Goal: Task Accomplishment & Management: Manage account settings

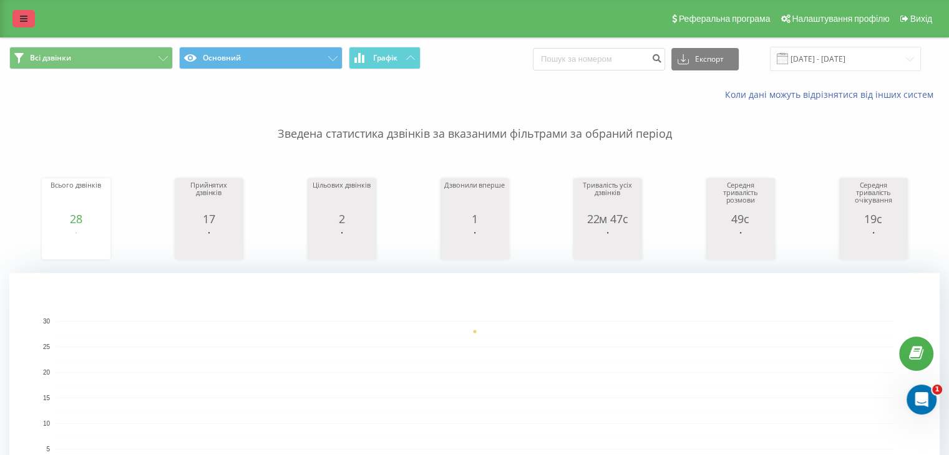
click at [20, 14] on icon at bounding box center [23, 18] width 7 height 9
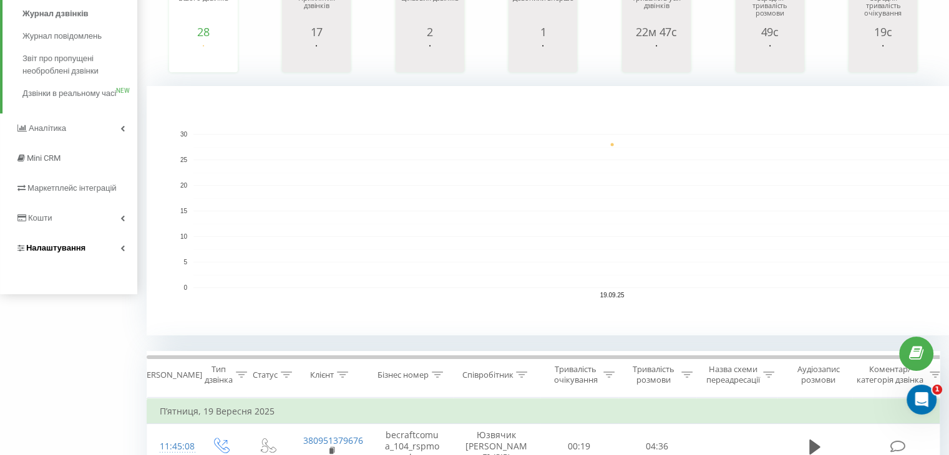
click at [50, 248] on span "Налаштування" at bounding box center [55, 247] width 59 height 9
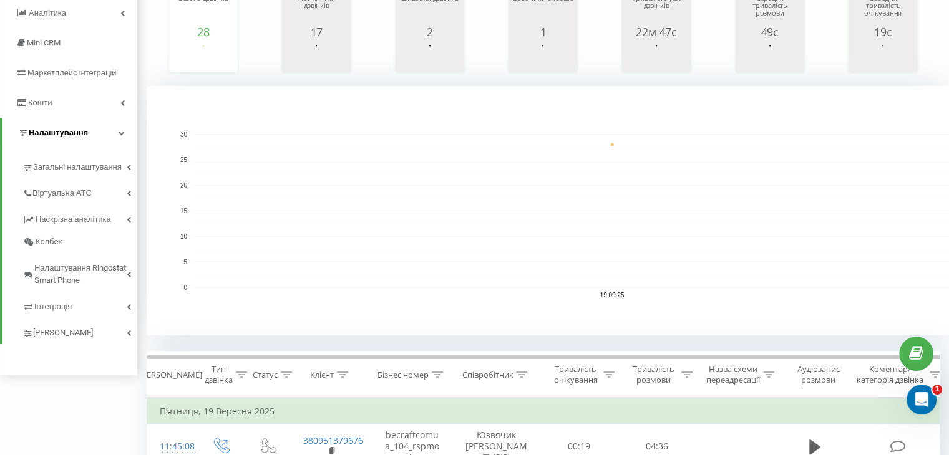
scroll to position [59, 0]
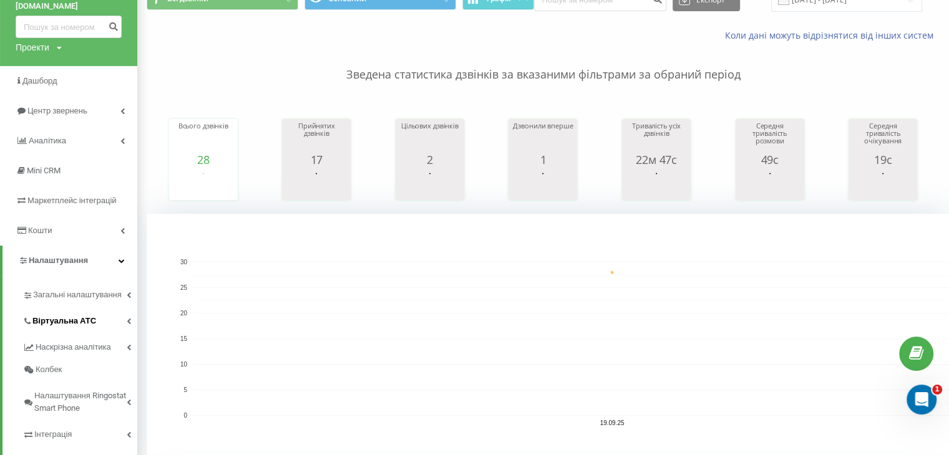
click at [52, 315] on span "Віртуальна АТС" at bounding box center [64, 321] width 64 height 12
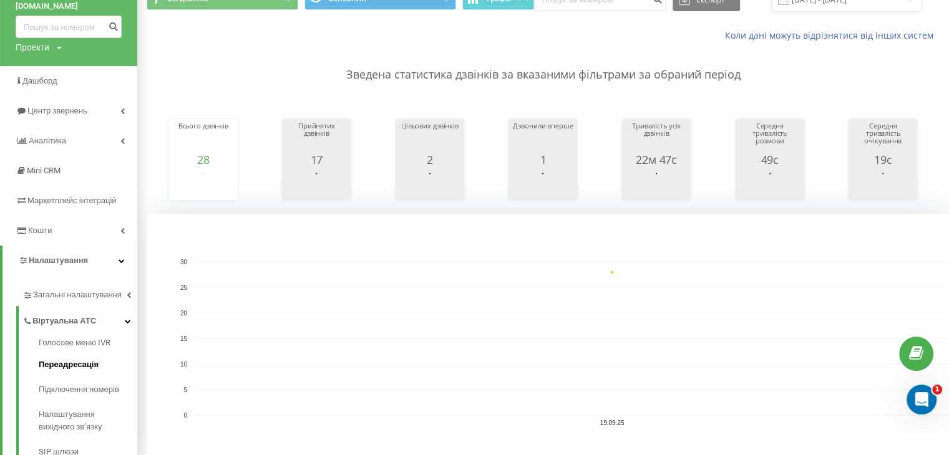
click at [70, 359] on span "Переадресація" at bounding box center [69, 365] width 60 height 12
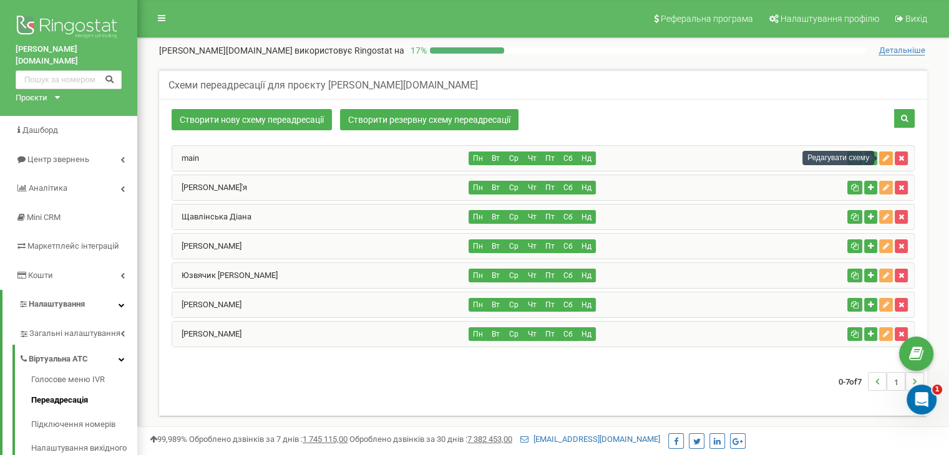
click at [887, 155] on icon "button" at bounding box center [886, 158] width 6 height 7
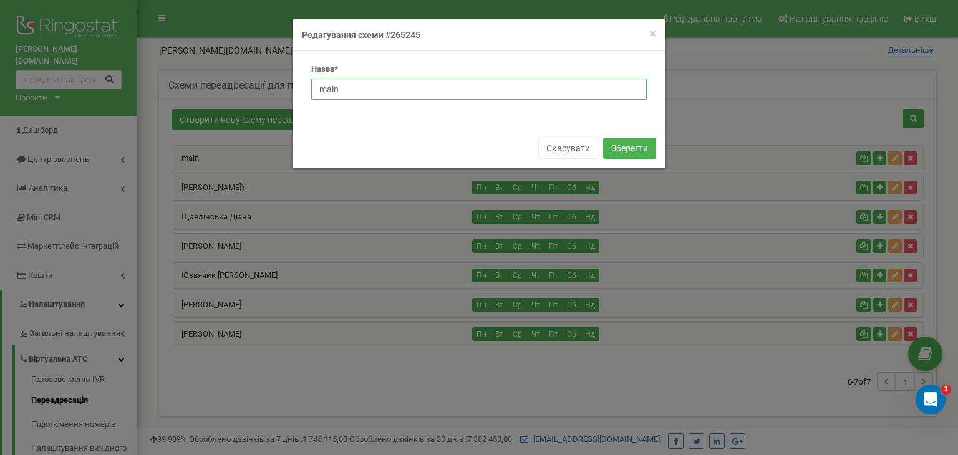
click at [407, 85] on input "main" at bounding box center [479, 89] width 336 height 21
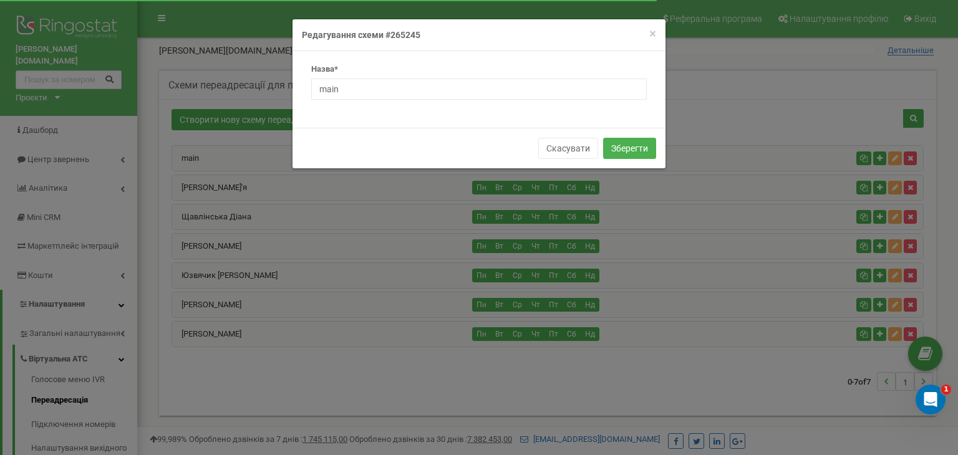
click at [644, 32] on h4 "Редагування схеми #265245" at bounding box center [479, 35] width 354 height 12
click at [651, 29] on span "×" at bounding box center [652, 33] width 7 height 15
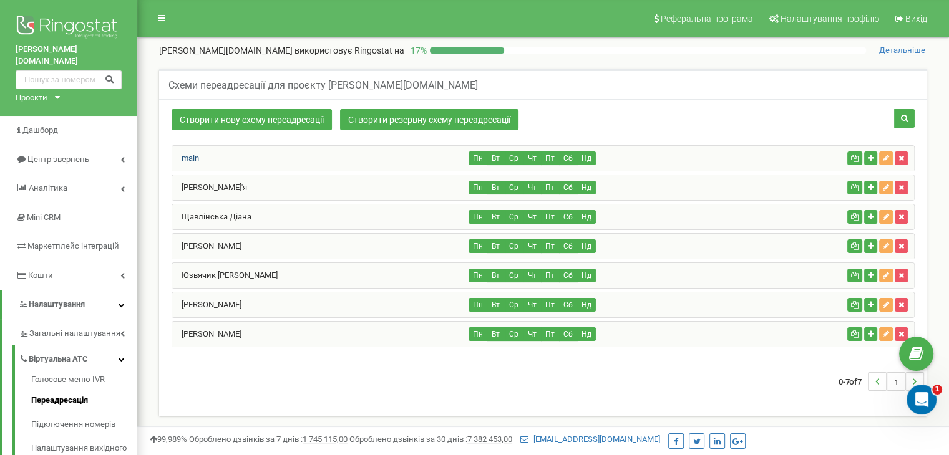
click at [186, 157] on link "main" at bounding box center [185, 157] width 27 height 9
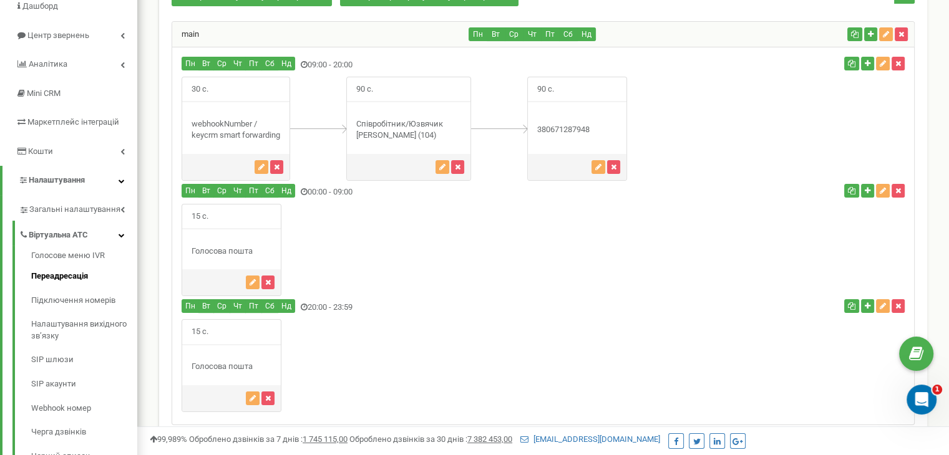
scroll to position [125, 0]
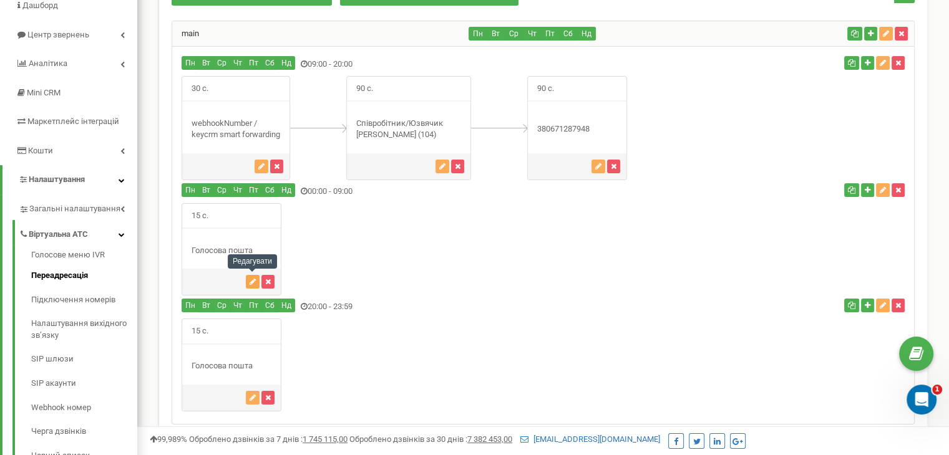
click at [247, 283] on button "button" at bounding box center [253, 282] width 14 height 14
click at [252, 280] on icon "button" at bounding box center [253, 281] width 6 height 7
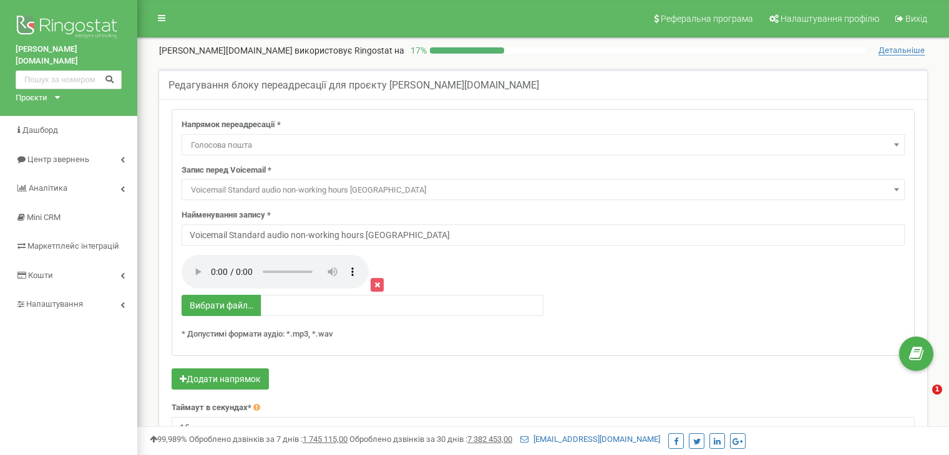
select select "Voicemail"
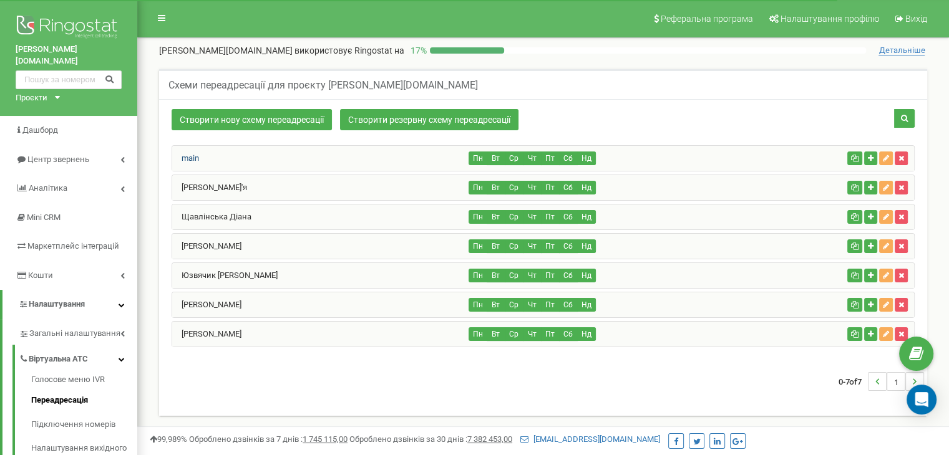
click at [199, 157] on link "main" at bounding box center [185, 157] width 27 height 9
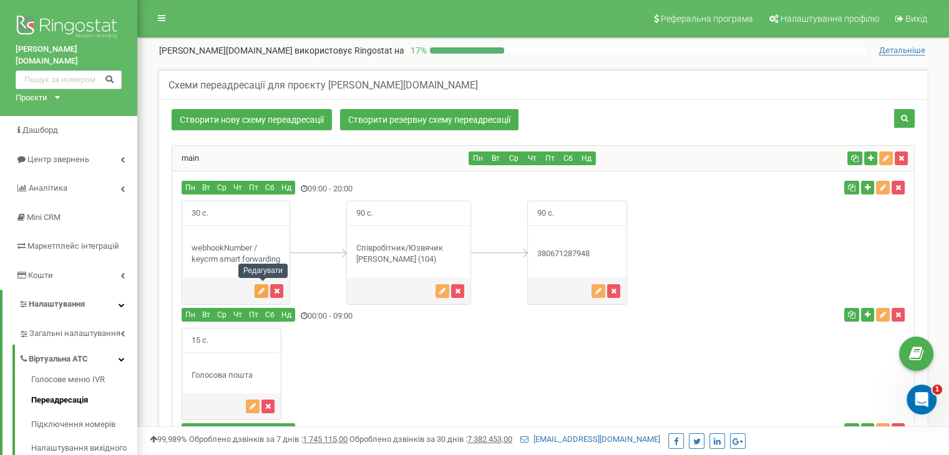
click at [265, 291] on icon "button" at bounding box center [261, 291] width 6 height 7
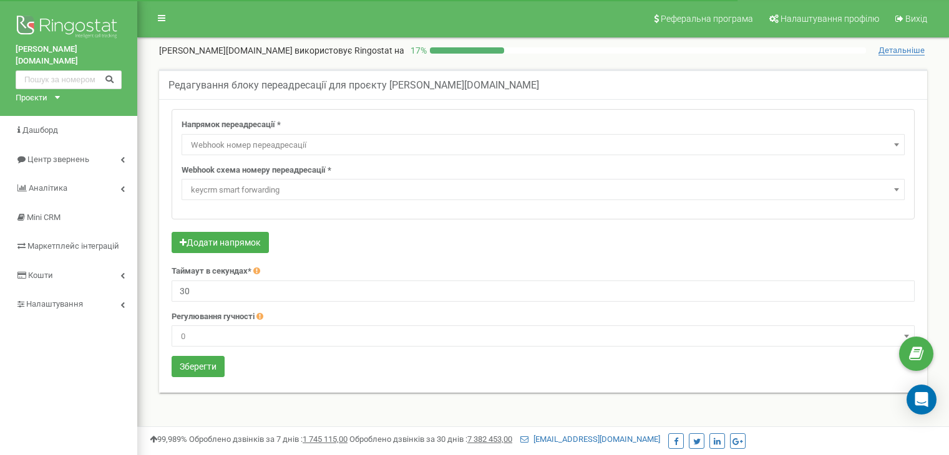
select select "webhookNumber"
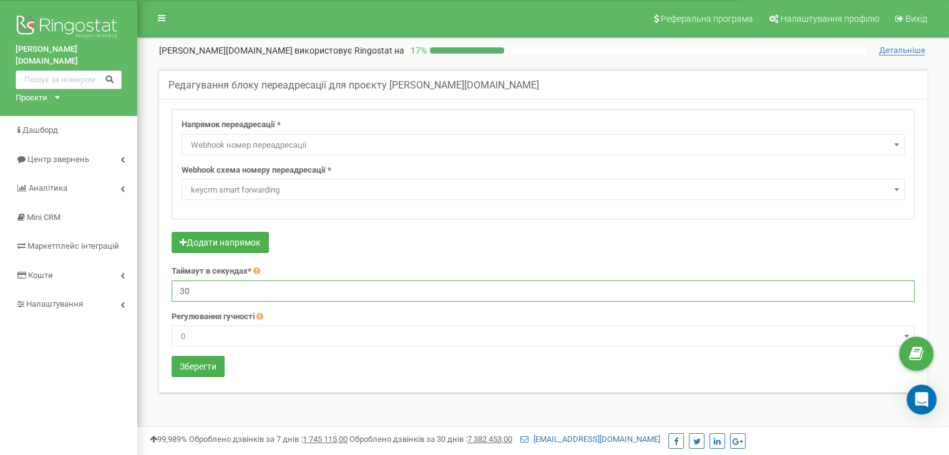
click at [201, 293] on input "30" at bounding box center [543, 291] width 743 height 21
drag, startPoint x: 201, startPoint y: 293, endPoint x: 181, endPoint y: 287, distance: 20.9
click at [181, 287] on input "30" at bounding box center [543, 291] width 743 height 21
type input "15"
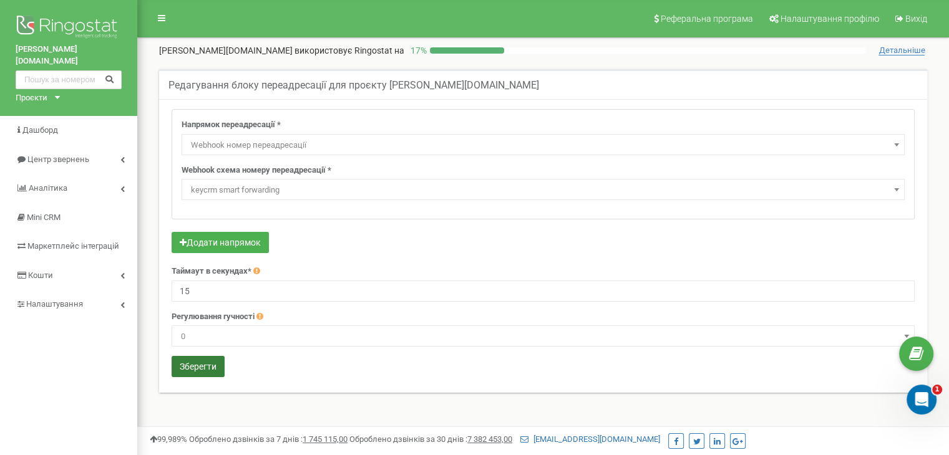
click at [198, 358] on button "Зберегти" at bounding box center [198, 366] width 53 height 21
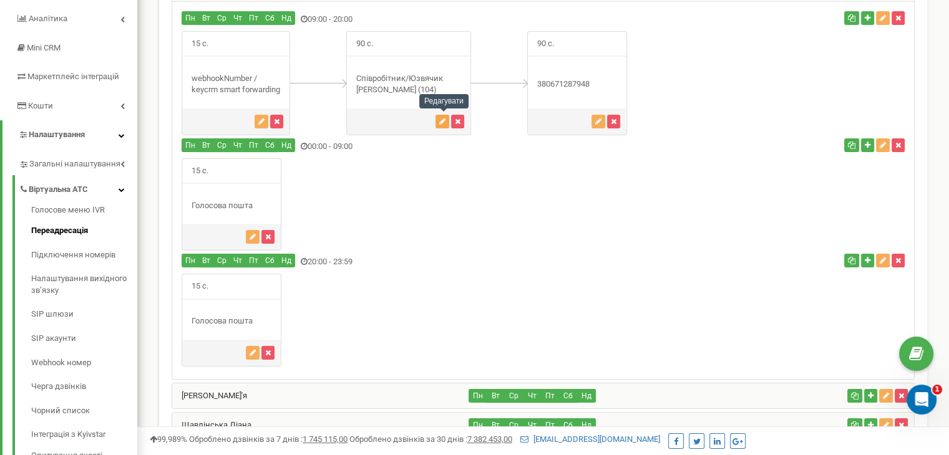
click at [439, 119] on button "button" at bounding box center [442, 122] width 14 height 14
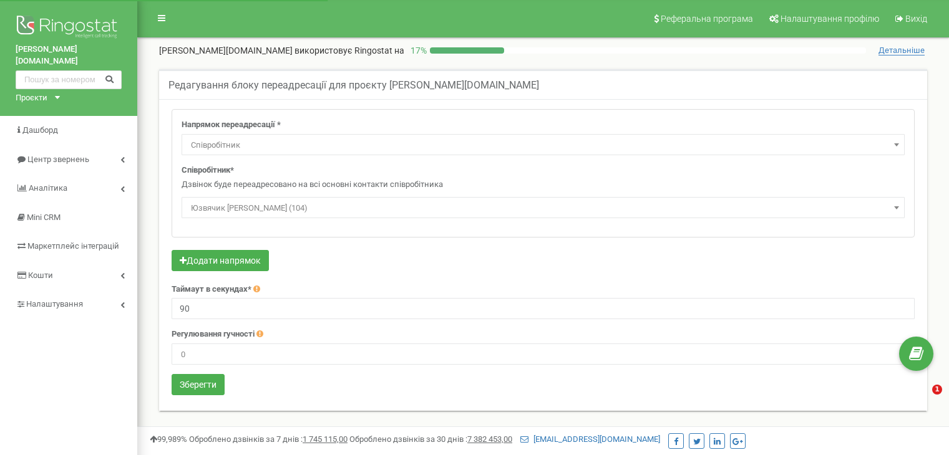
select select "Employee"
click at [253, 208] on span "Юзвячик Анжеліка (104)" at bounding box center [543, 208] width 714 height 17
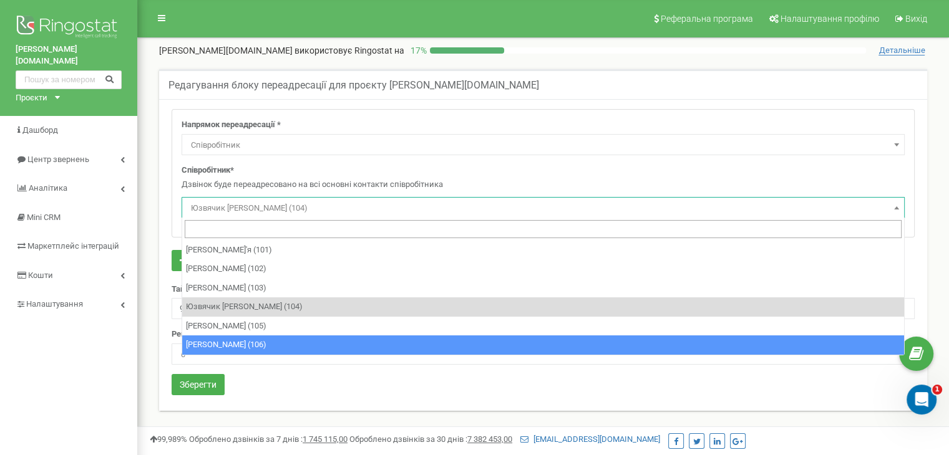
select select "489055"
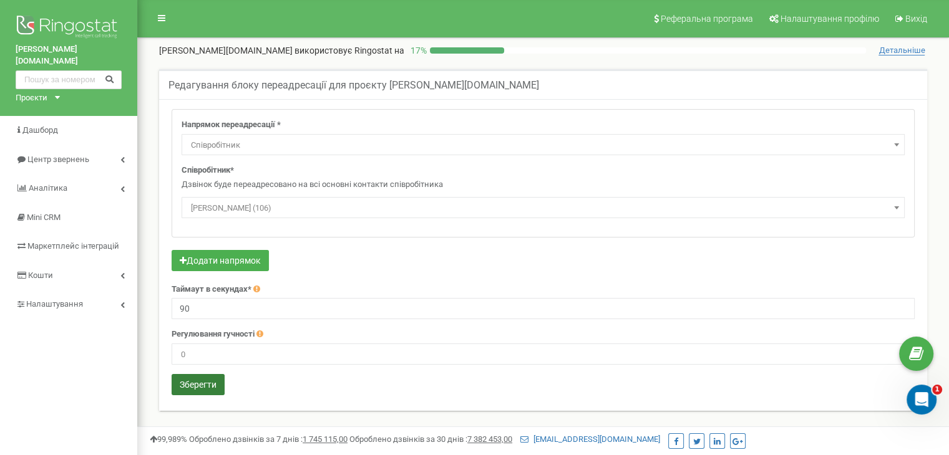
click at [197, 385] on button "Зберегти" at bounding box center [198, 384] width 53 height 21
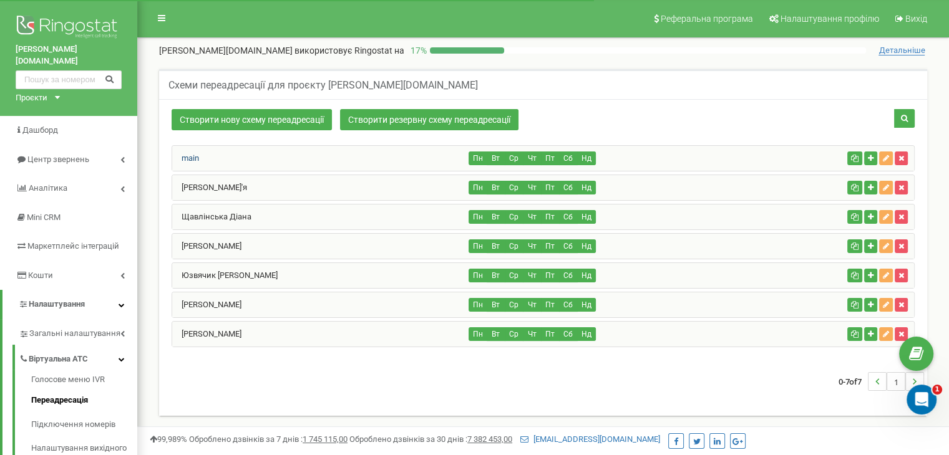
click at [193, 158] on link "main" at bounding box center [185, 157] width 27 height 9
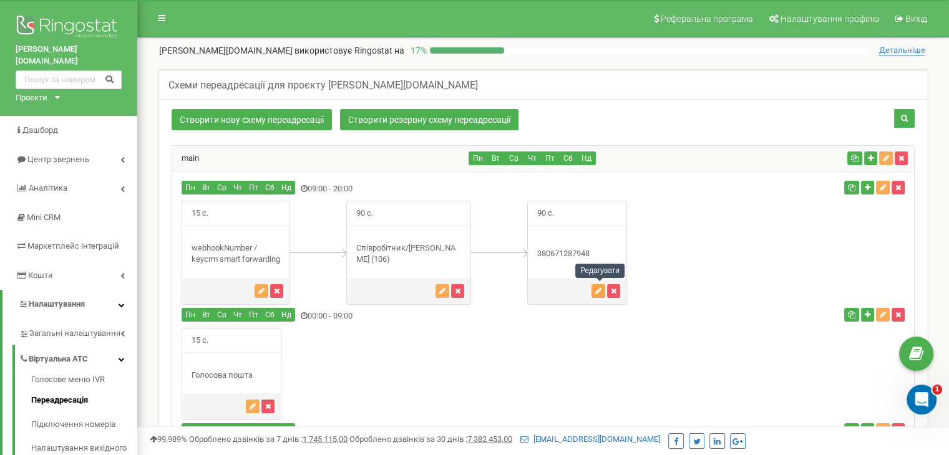
click at [601, 291] on icon "button" at bounding box center [598, 291] width 6 height 7
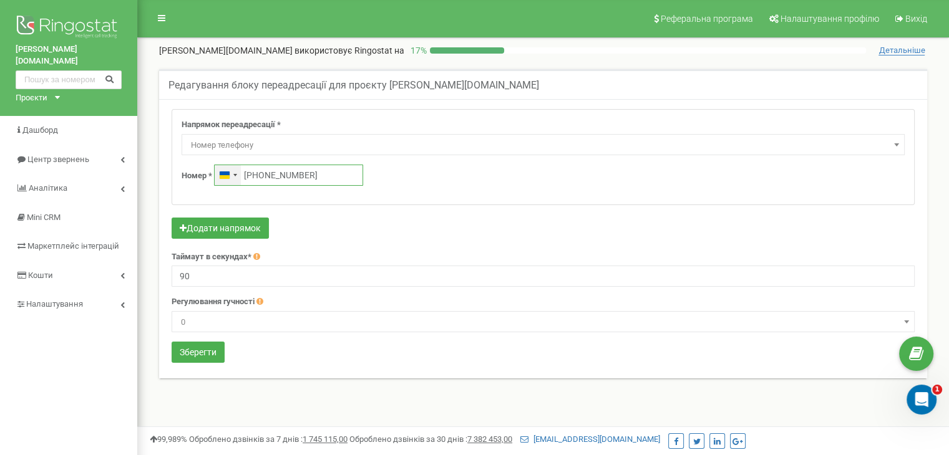
drag, startPoint x: 309, startPoint y: 170, endPoint x: 235, endPoint y: 170, distance: 74.9
click at [236, 170] on div "[GEOGRAPHIC_DATA] +380 [PHONE_NUMBER]" at bounding box center [288, 175] width 149 height 21
paste input "98 375 1331"
type input "[PHONE_NUMBER]"
click at [187, 354] on button "Зберегти" at bounding box center [198, 352] width 53 height 21
